Goal: Book appointment/travel/reservation

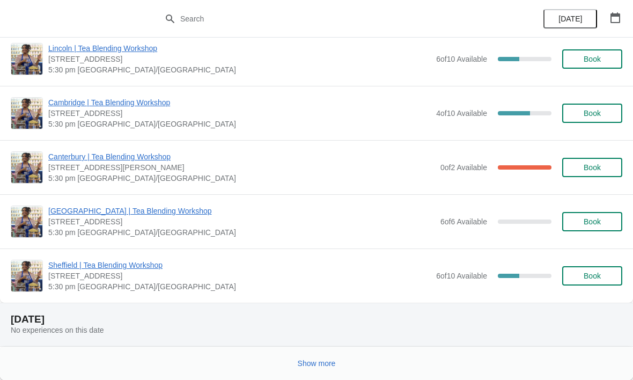
scroll to position [1067, 0]
click at [315, 360] on span "Show more" at bounding box center [317, 363] width 38 height 9
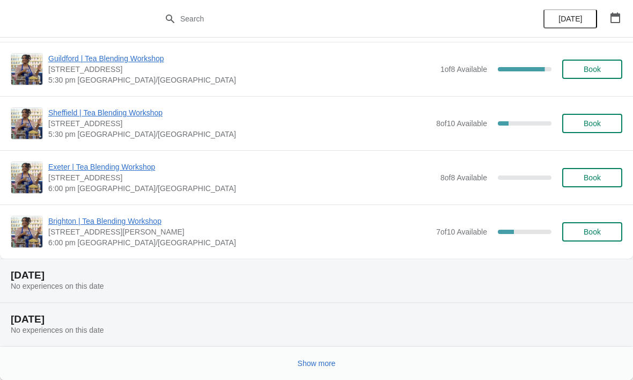
scroll to position [2426, 0]
click at [320, 365] on span "Show more" at bounding box center [317, 363] width 38 height 9
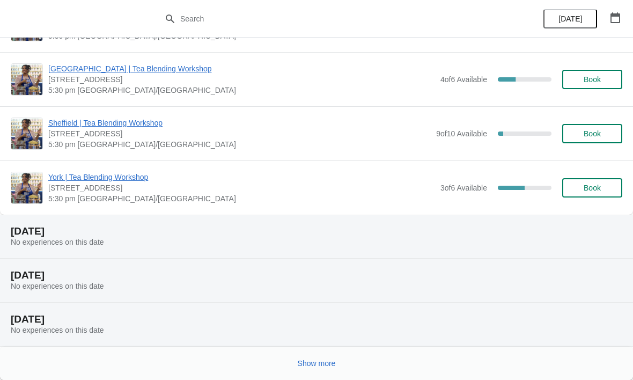
scroll to position [3773, 0]
click at [318, 365] on span "Show more" at bounding box center [317, 363] width 38 height 9
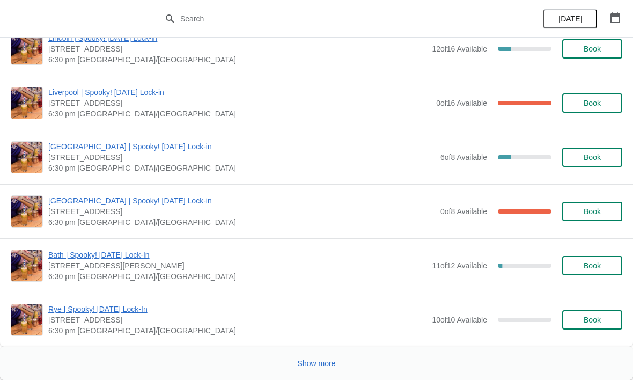
scroll to position [6626, 0]
click at [316, 360] on span "Show more" at bounding box center [317, 363] width 38 height 9
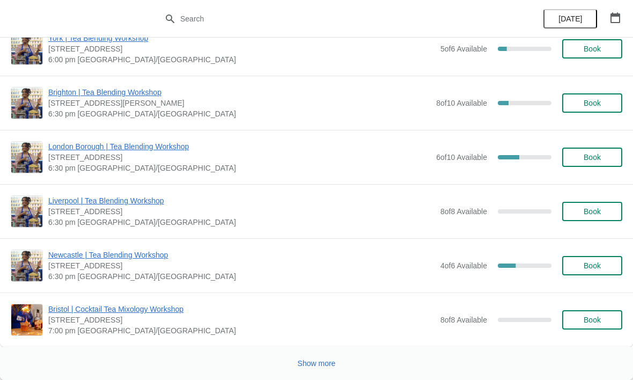
scroll to position [7866, 0]
click at [319, 362] on span "Show more" at bounding box center [317, 363] width 38 height 9
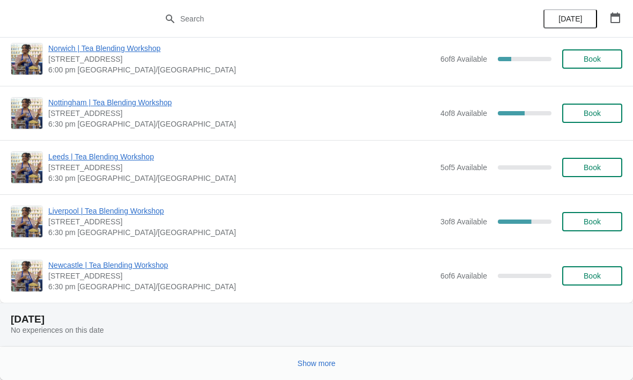
scroll to position [10459, 0]
click at [324, 360] on span "Show more" at bounding box center [317, 363] width 38 height 9
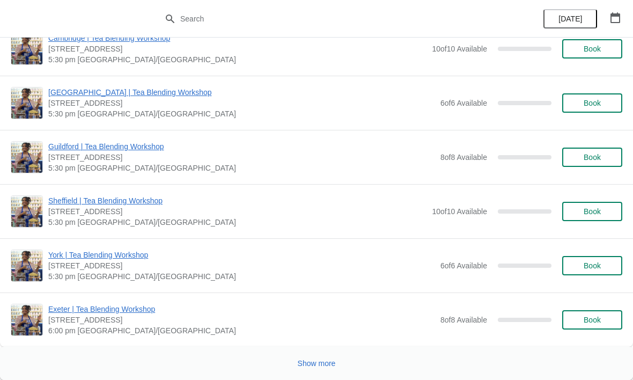
scroll to position [12500, 0]
click at [311, 360] on span "Show more" at bounding box center [317, 363] width 38 height 9
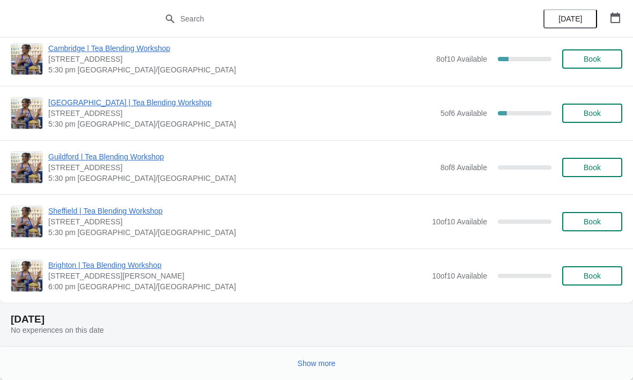
scroll to position [13674, 0]
click at [313, 357] on button "Show more" at bounding box center [316, 363] width 47 height 19
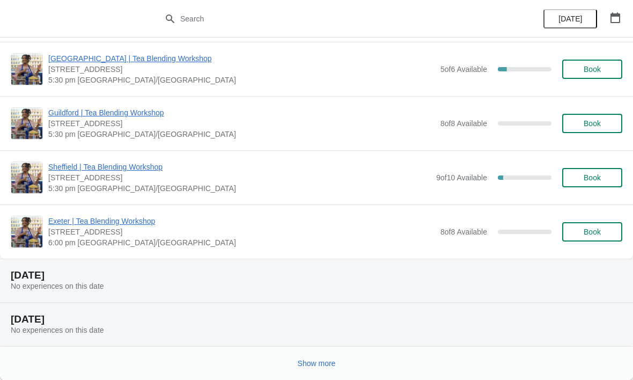
scroll to position [15086, 0]
click at [326, 363] on span "Show more" at bounding box center [317, 363] width 38 height 9
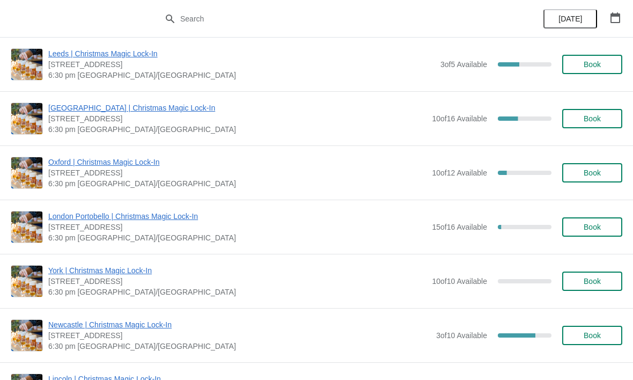
scroll to position [9670, 0]
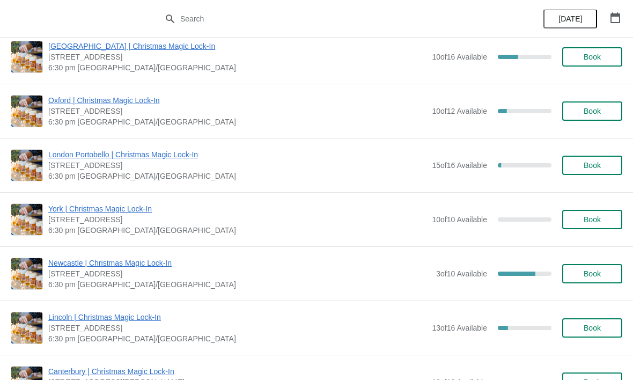
click at [593, 271] on span "Book" at bounding box center [592, 273] width 17 height 9
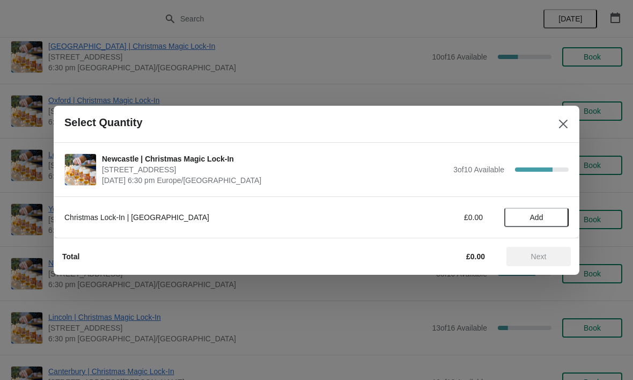
click at [545, 216] on span "Add" at bounding box center [536, 217] width 45 height 9
click at [554, 215] on icon at bounding box center [554, 216] width 11 height 11
click at [517, 222] on icon at bounding box center [517, 216] width 11 height 11
click at [533, 256] on span "Next" at bounding box center [539, 256] width 16 height 9
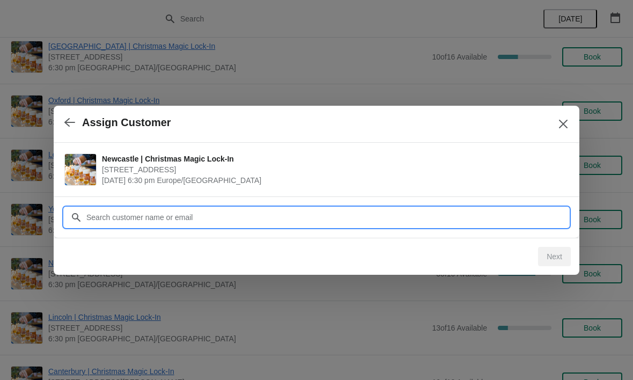
click at [210, 210] on input "Customer" at bounding box center [327, 217] width 483 height 19
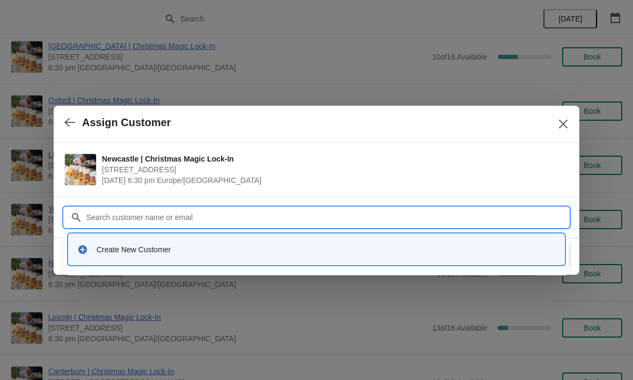
click at [163, 248] on div "Create New Customer" at bounding box center [326, 249] width 459 height 11
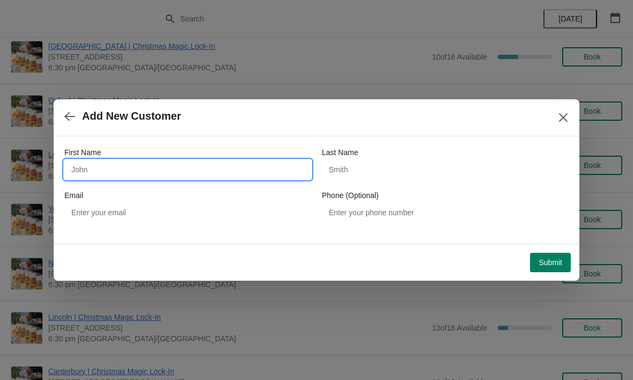
click at [105, 166] on input "First Name" at bounding box center [187, 169] width 247 height 19
type input "Caitlin"
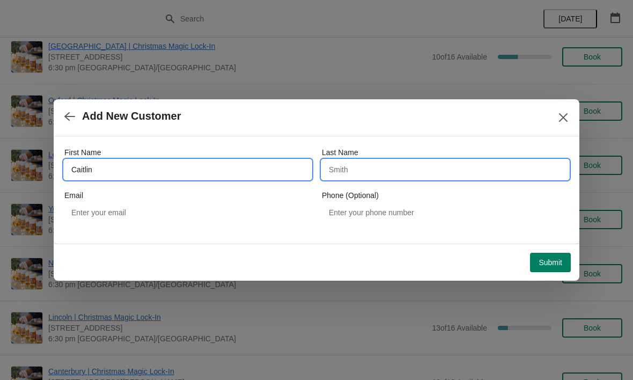
click at [415, 166] on input "Last Name" at bounding box center [445, 169] width 247 height 19
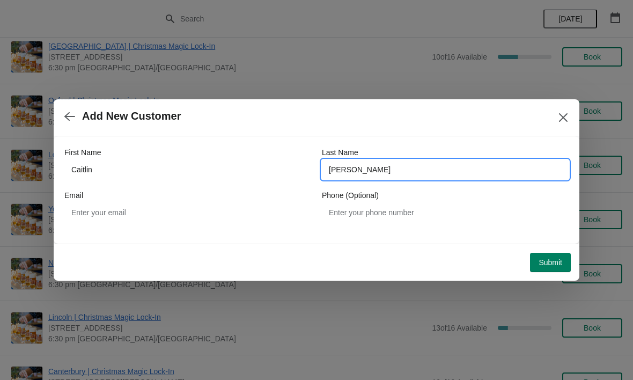
type input "[PERSON_NAME]"
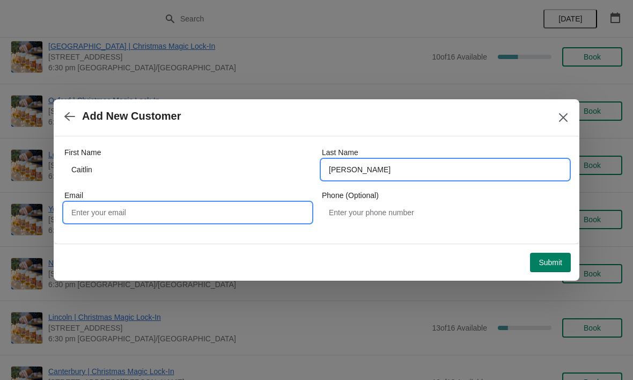
click at [215, 203] on input "Email" at bounding box center [187, 212] width 247 height 19
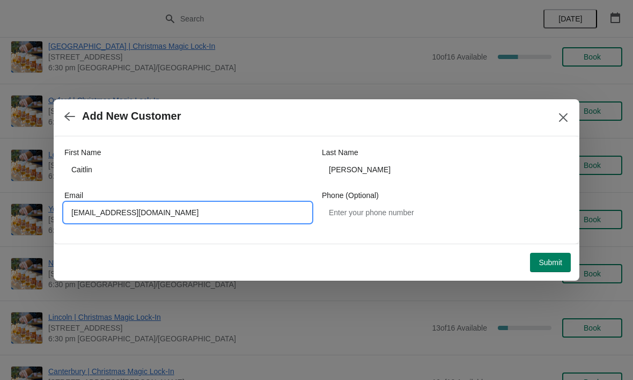
type input "[EMAIL_ADDRESS][DOMAIN_NAME]"
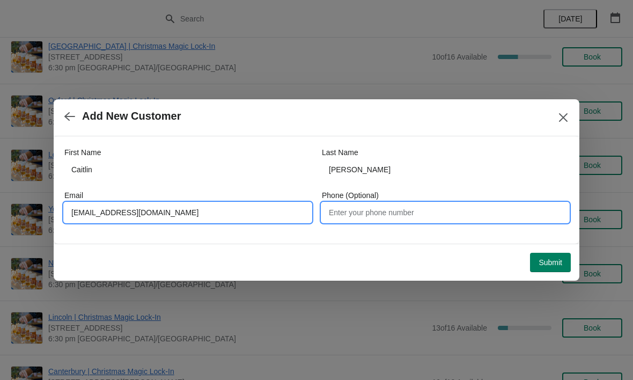
click at [522, 213] on input "Phone (Optional)" at bounding box center [445, 212] width 247 height 19
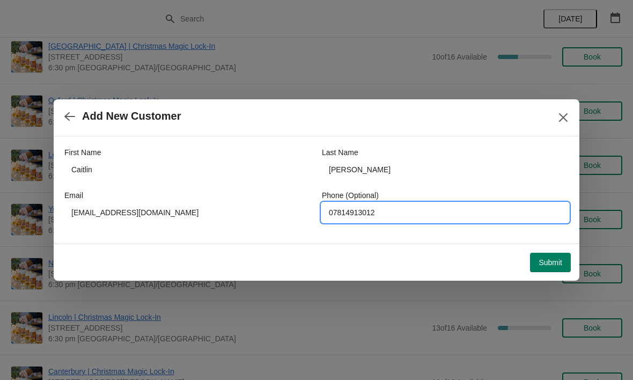
type input "07814913012"
click at [555, 260] on span "Submit" at bounding box center [551, 262] width 24 height 9
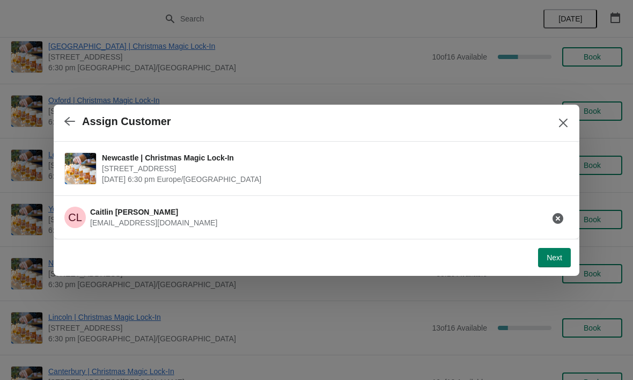
click at [552, 251] on button "Next" at bounding box center [554, 257] width 33 height 19
select select "No"
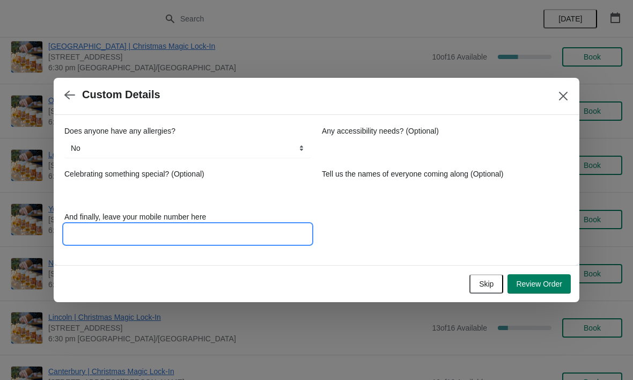
click at [143, 234] on input "And finally, leave your mobile number here" at bounding box center [187, 233] width 247 height 19
type input "07814914012"
